Goal: Find specific page/section: Find specific page/section

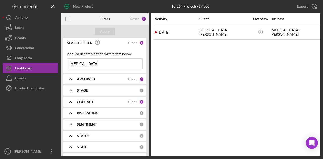
click at [90, 63] on input "[MEDICAL_DATA]" at bounding box center [104, 64] width 75 height 10
click at [98, 34] on button "Apply" at bounding box center [105, 32] width 20 height 8
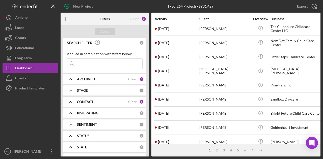
scroll to position [117, 0]
